Goal: Information Seeking & Learning: Check status

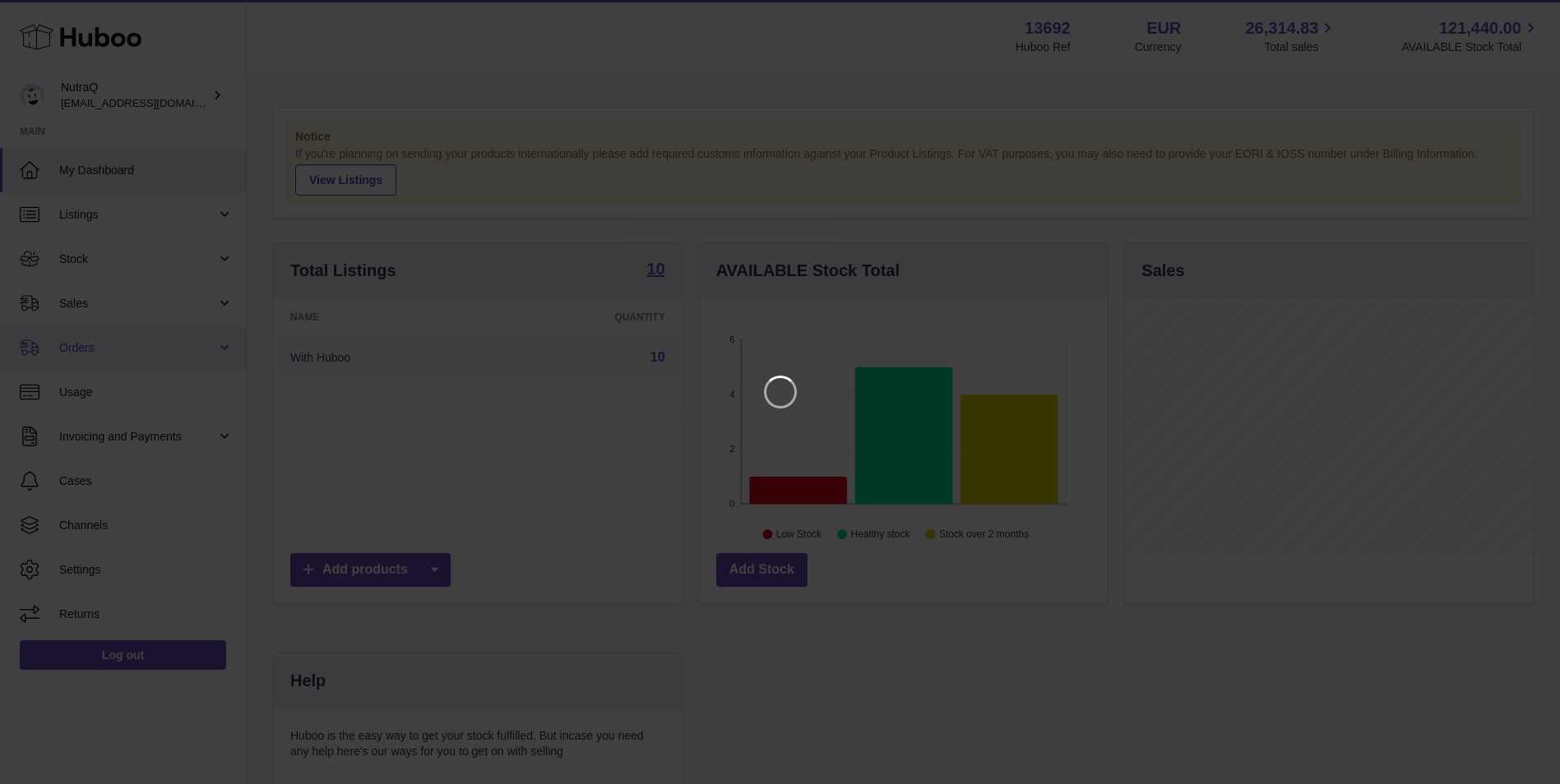
scroll to position [257, 412]
click at [1529, 12] on icon "Close" at bounding box center [1530, 14] width 20 height 20
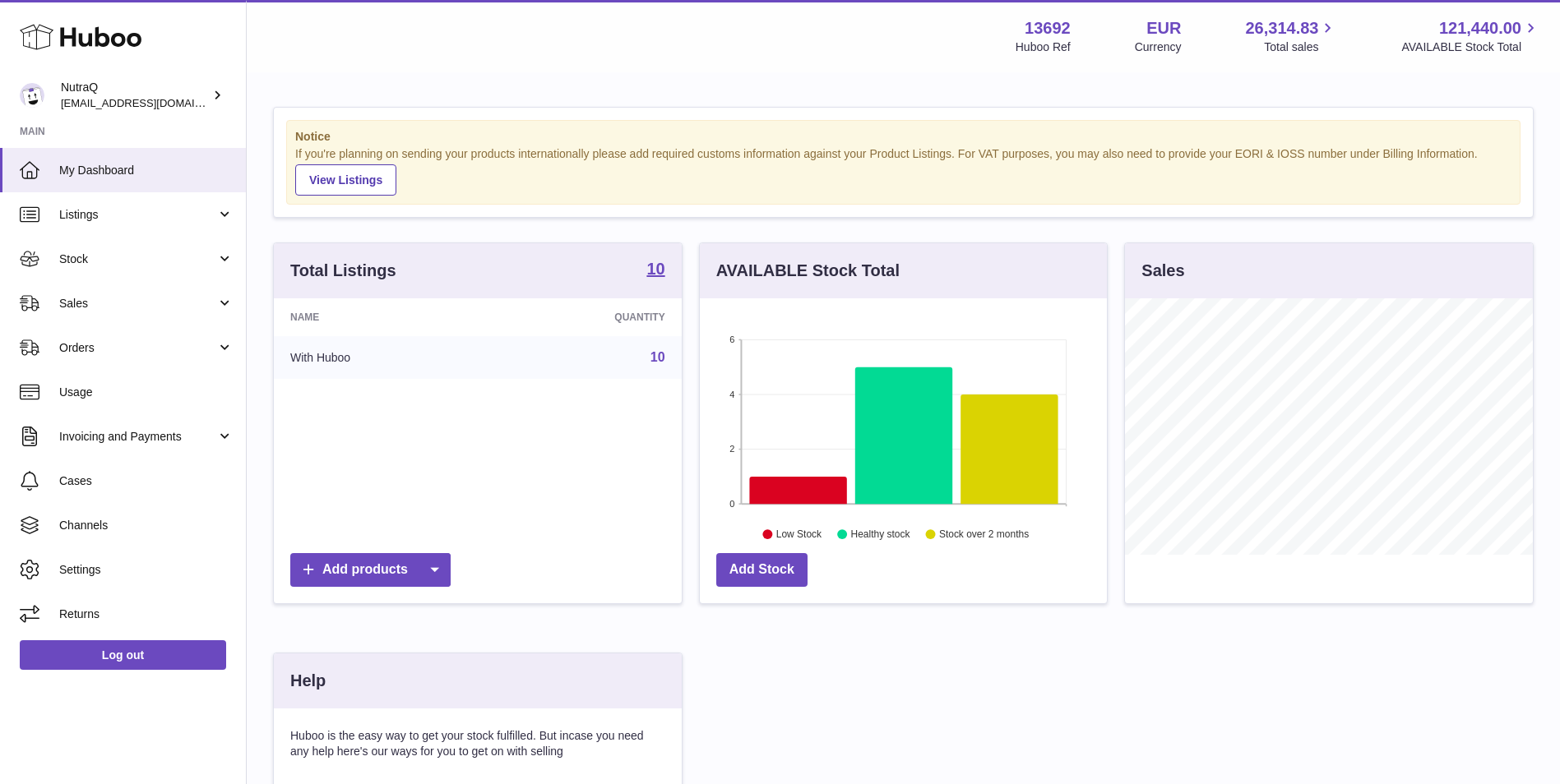
scroll to position [821885, 822015]
click at [230, 438] on link "Invoicing and Payments" at bounding box center [122, 436] width 246 height 45
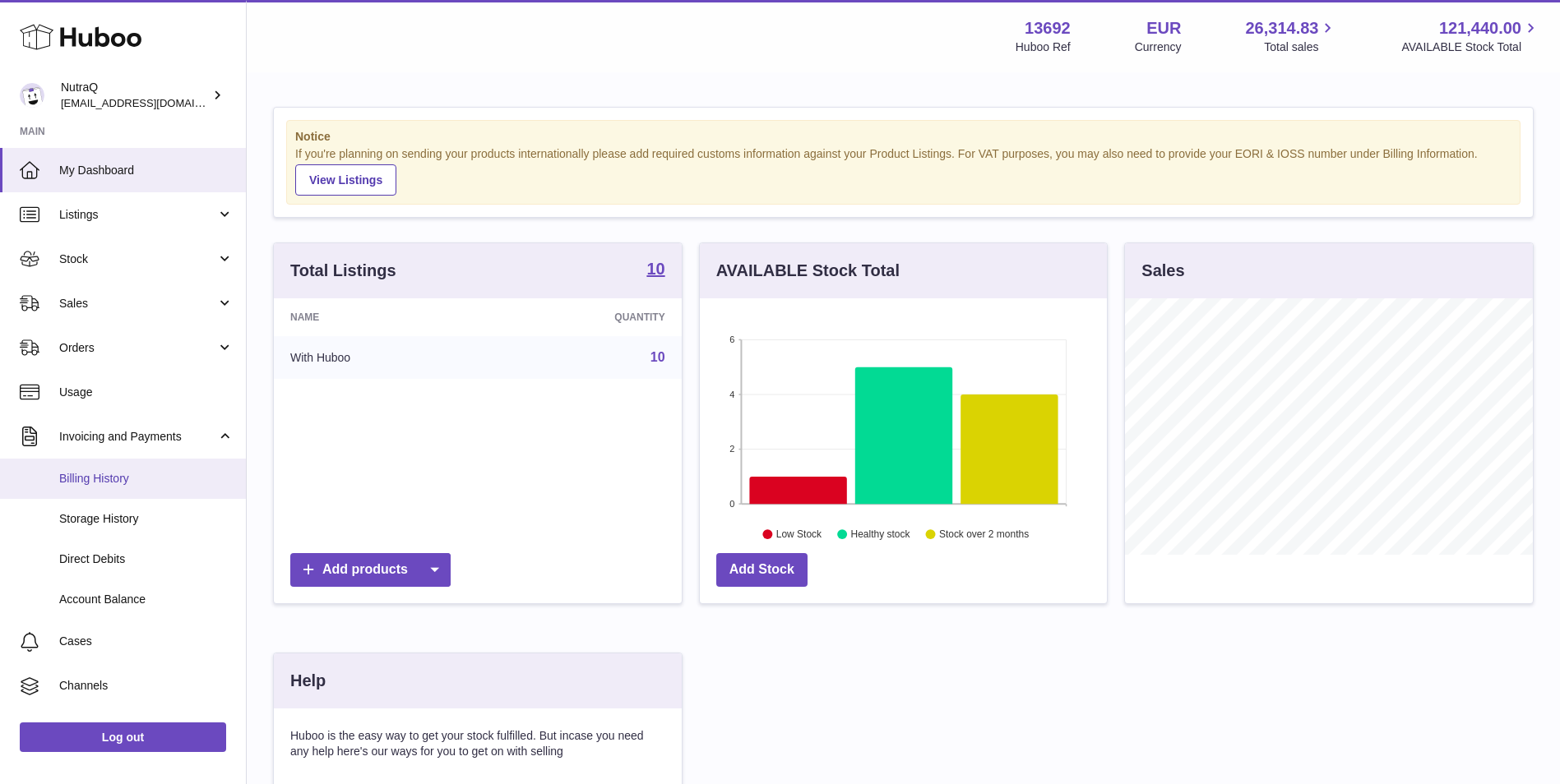
click at [65, 488] on link "Billing History" at bounding box center [122, 479] width 246 height 40
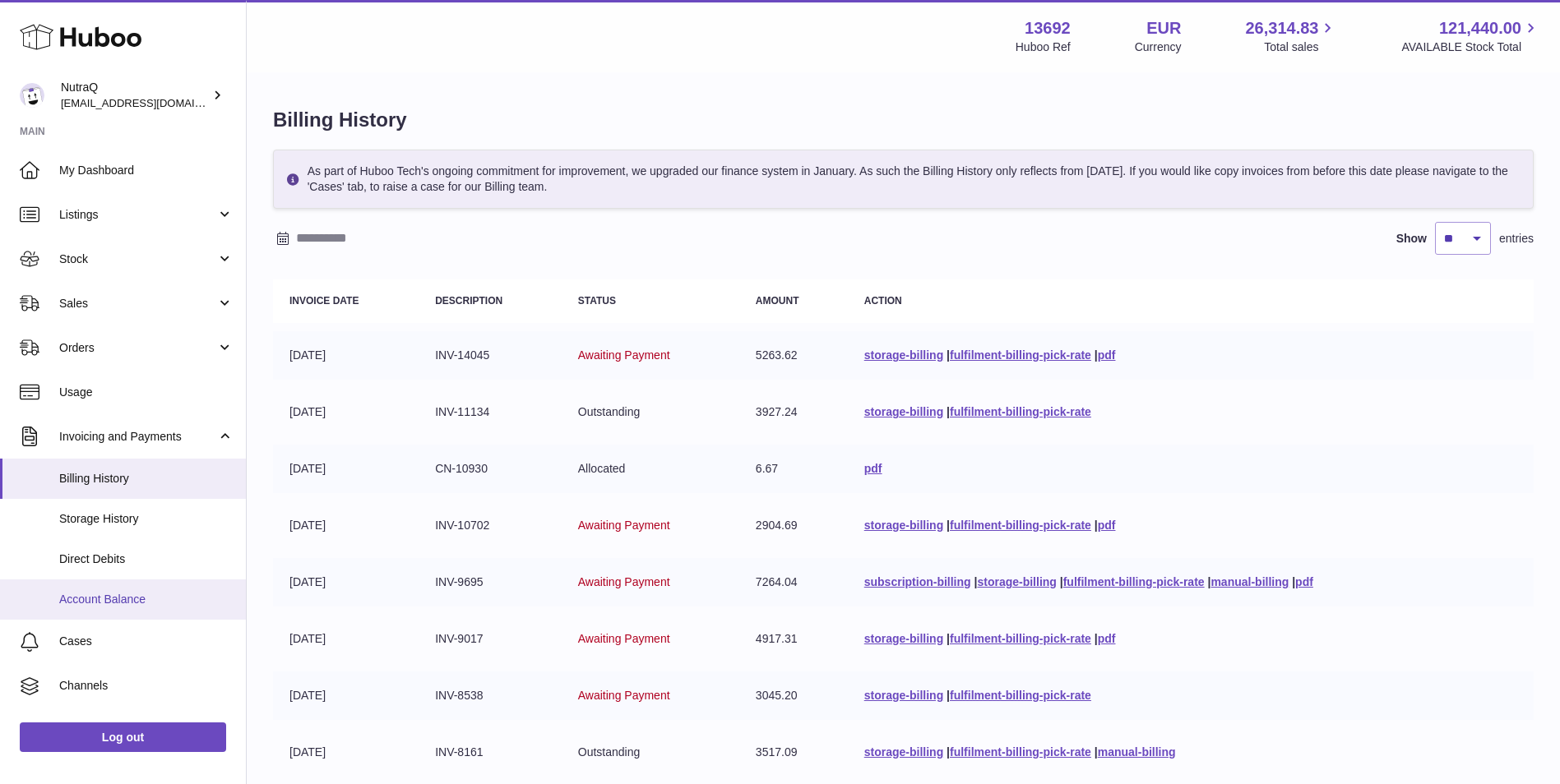
click at [123, 597] on span "Account Balance" at bounding box center [146, 599] width 174 height 15
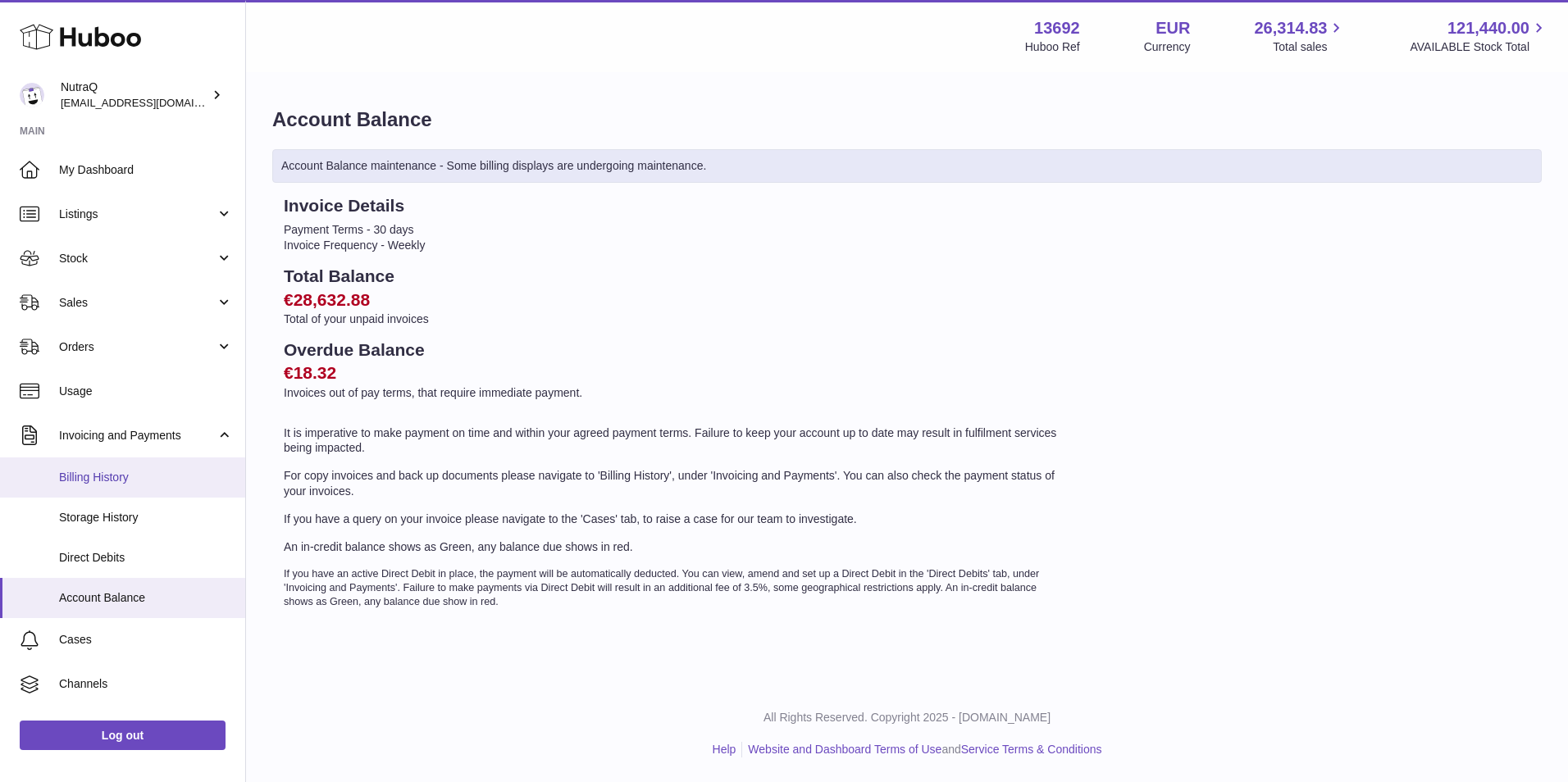
click at [128, 474] on span "Billing History" at bounding box center [146, 478] width 174 height 15
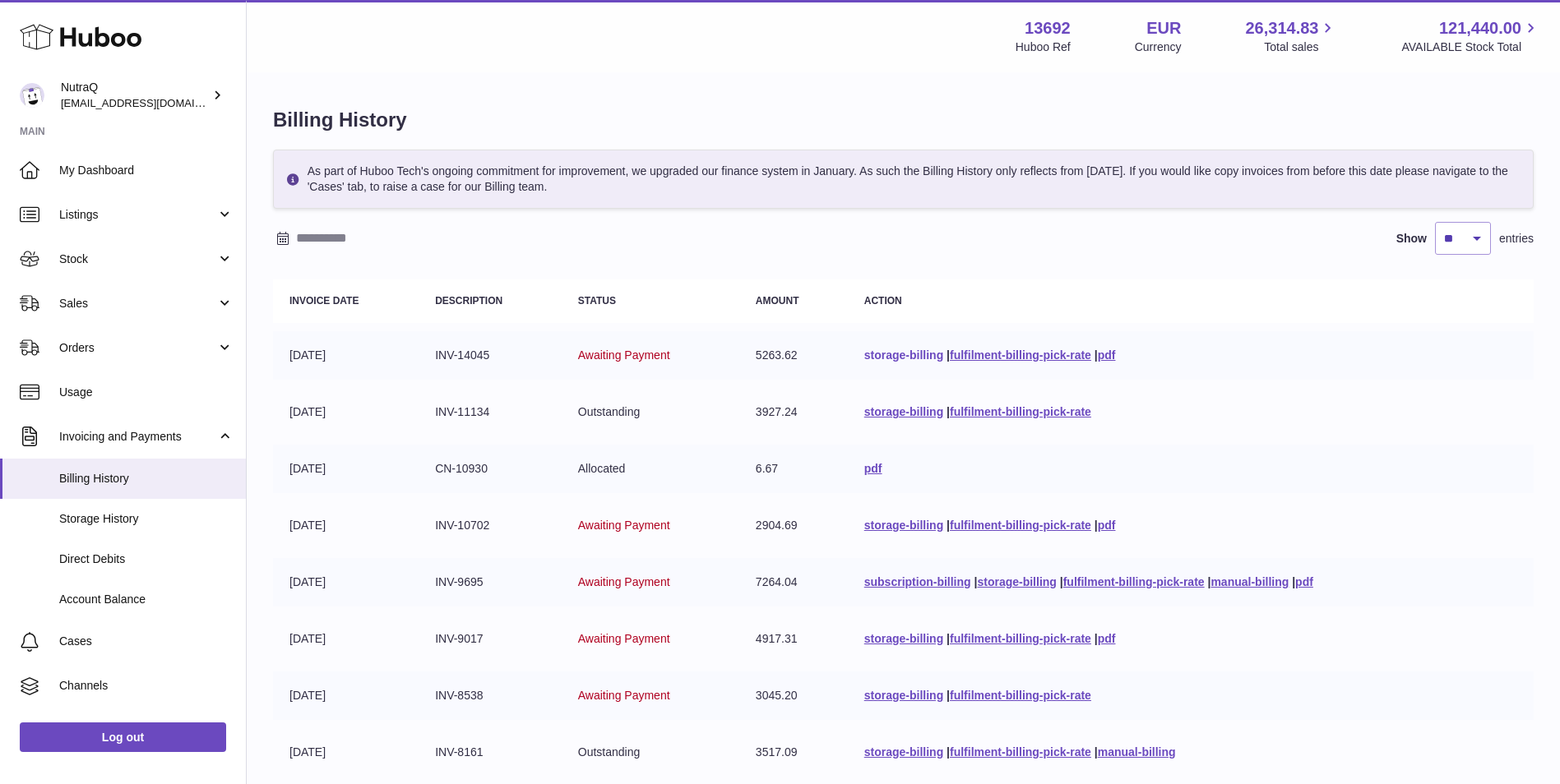
click at [886, 350] on link "storage-billing" at bounding box center [903, 356] width 79 height 13
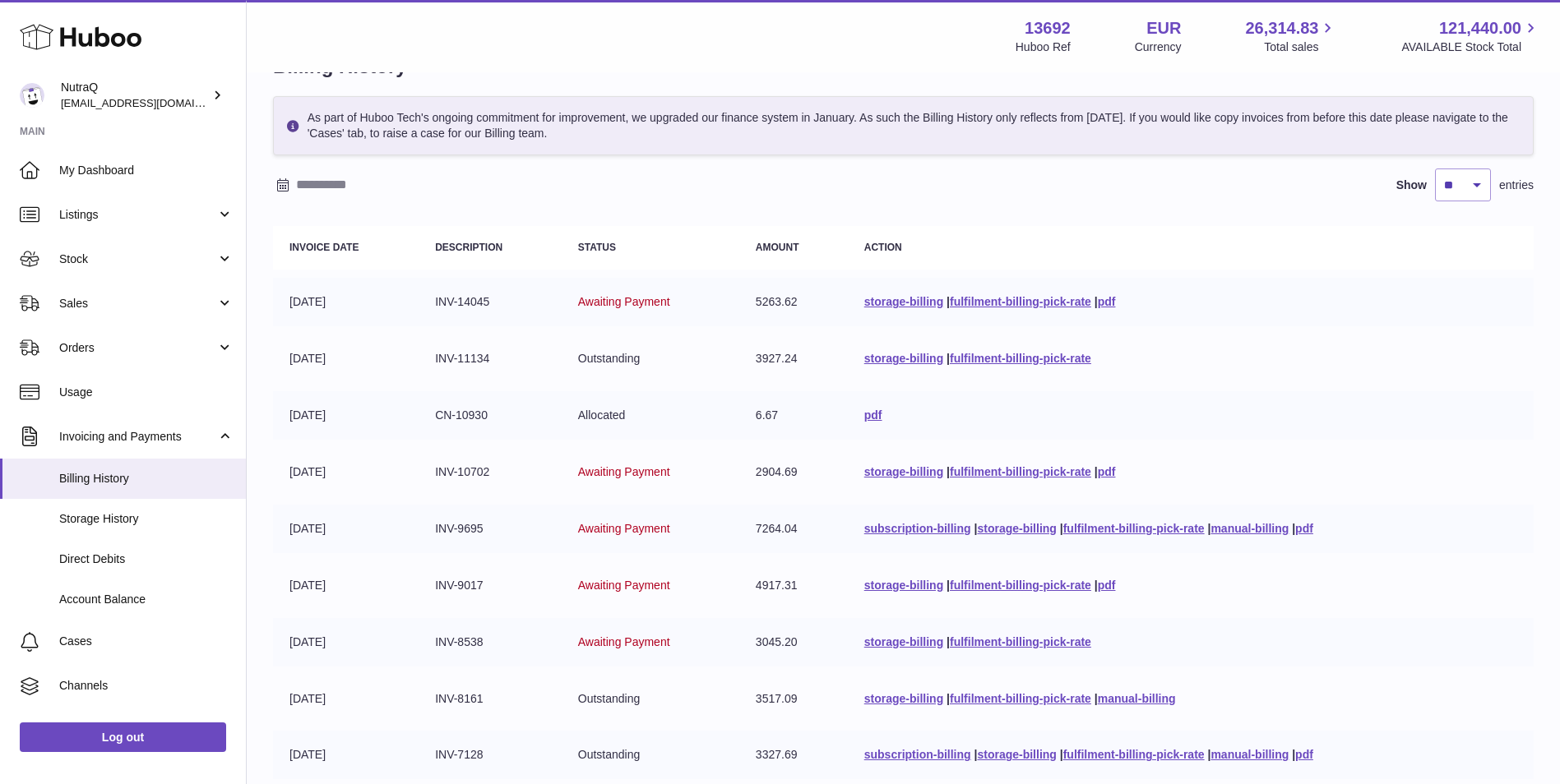
scroll to position [82, 0]
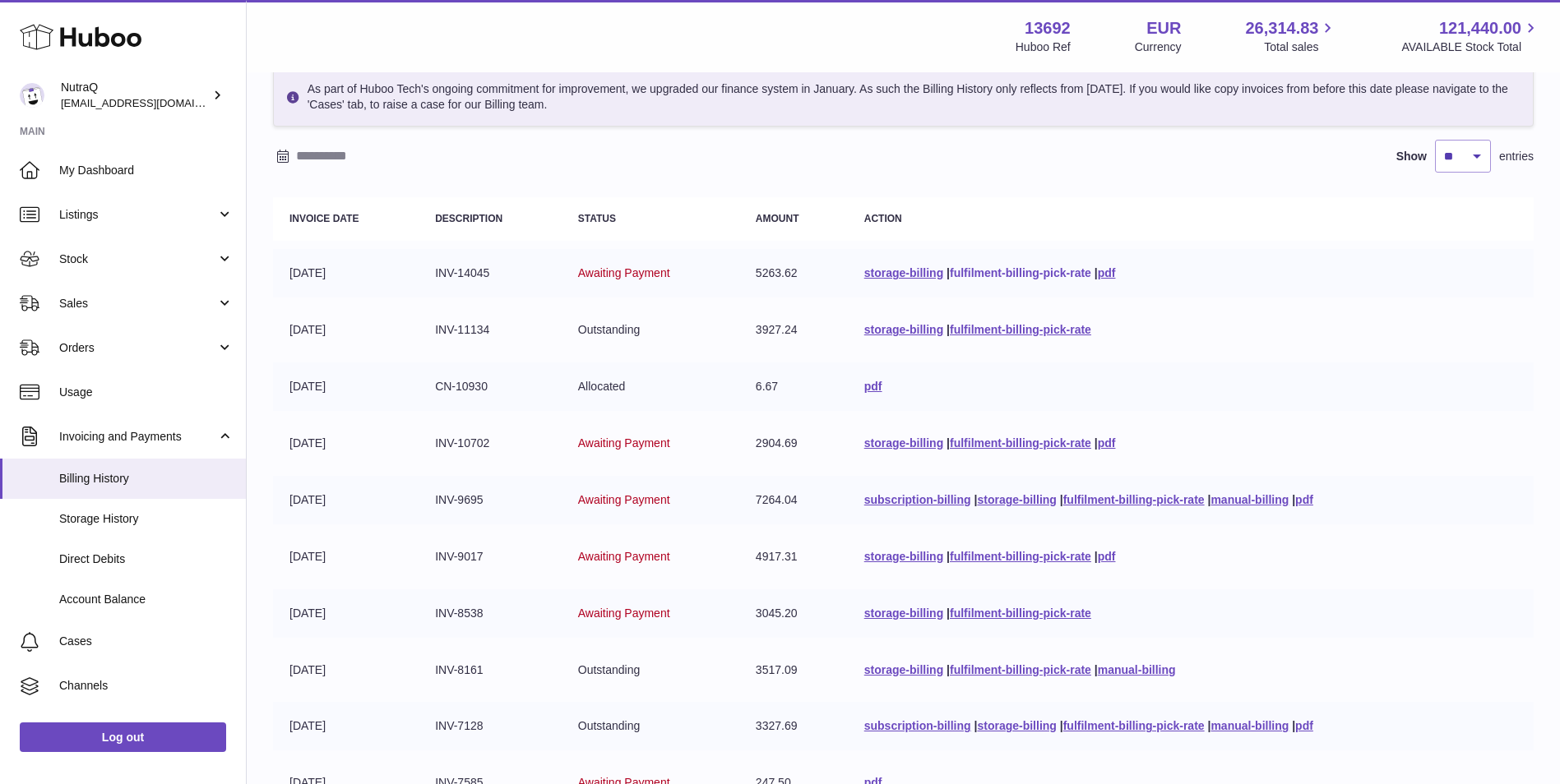
click at [1022, 275] on link "fulfilment-billing-pick-rate" at bounding box center [1020, 273] width 141 height 13
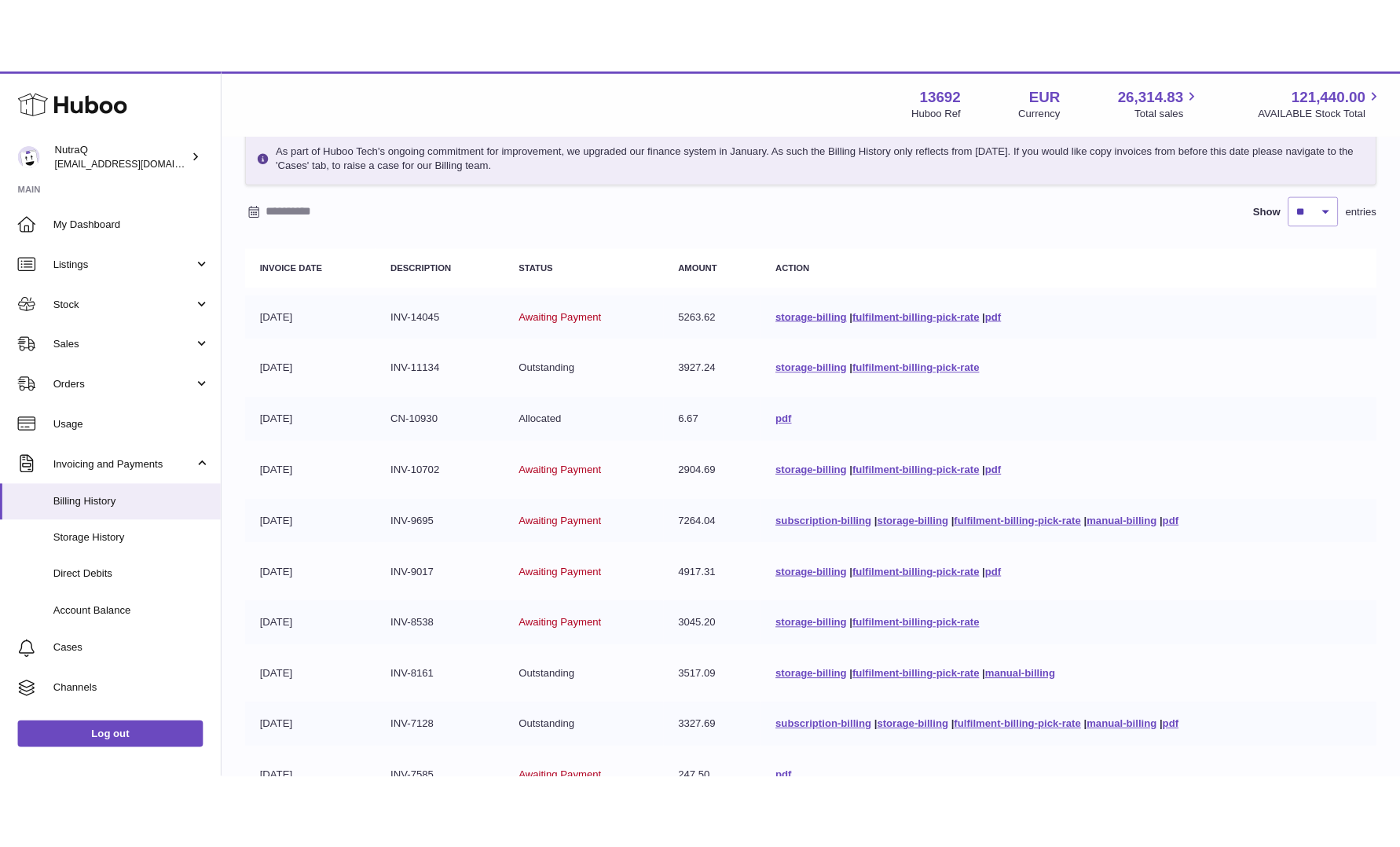
scroll to position [0, 0]
